Goal: Task Accomplishment & Management: Manage account settings

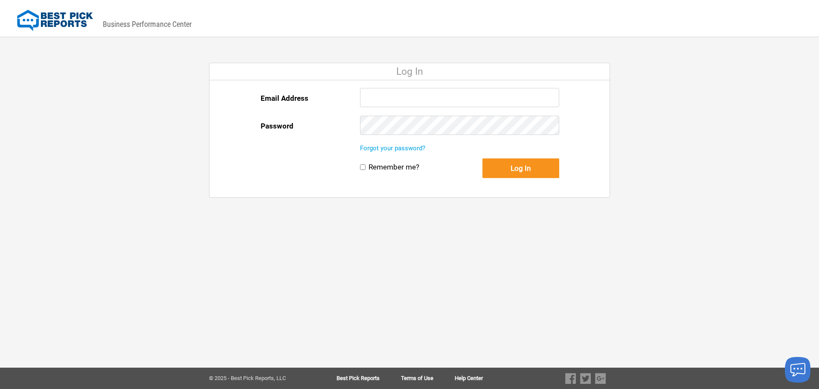
click at [374, 104] on input "Email Address" at bounding box center [459, 97] width 199 height 19
type input "lisa@thetiltedhouse.com"
click at [496, 173] on button "Log In" at bounding box center [520, 168] width 77 height 20
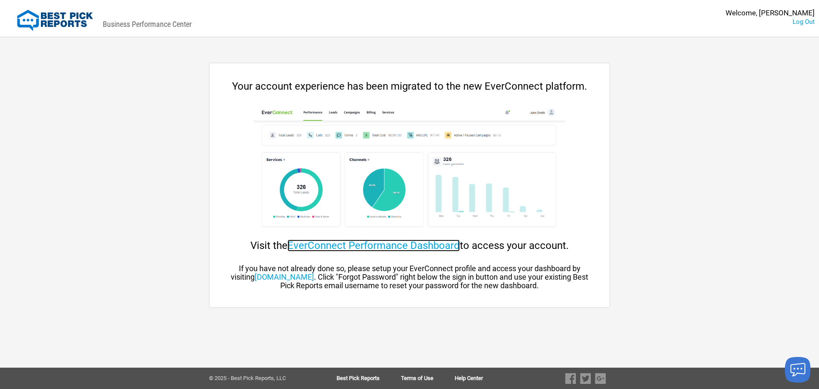
click at [326, 243] on link "EverConnect Performance Dashboard" at bounding box center [374, 245] width 172 height 12
